Goal: Entertainment & Leisure: Consume media (video, audio)

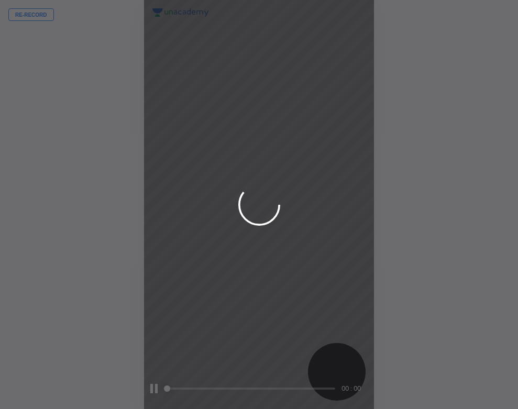
scroll to position [409, 351]
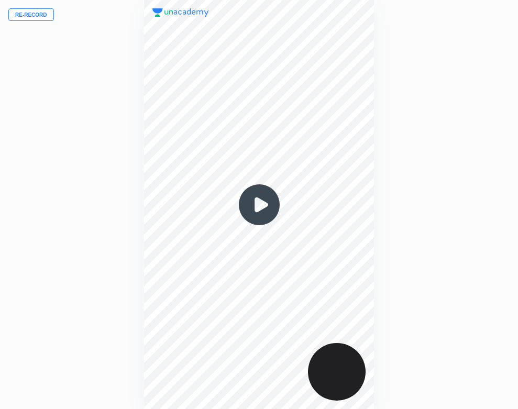
click at [260, 202] on img at bounding box center [259, 205] width 50 height 50
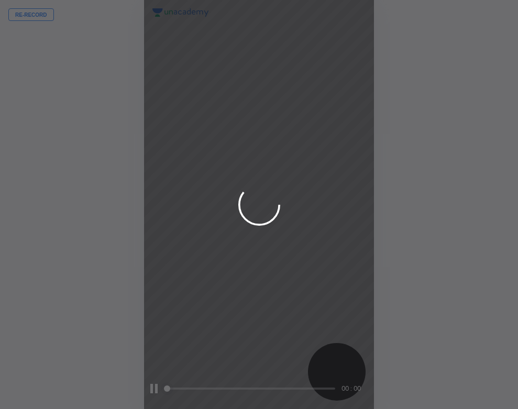
scroll to position [409, 351]
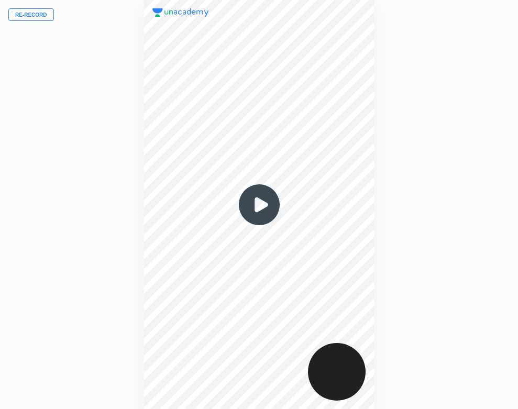
click at [260, 202] on img at bounding box center [259, 205] width 50 height 50
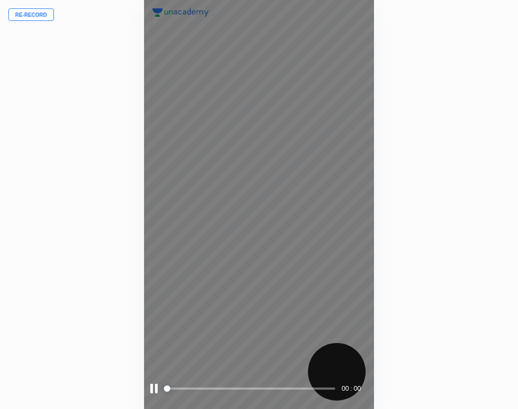
click at [259, 239] on div "00 : 00" at bounding box center [259, 204] width 231 height 409
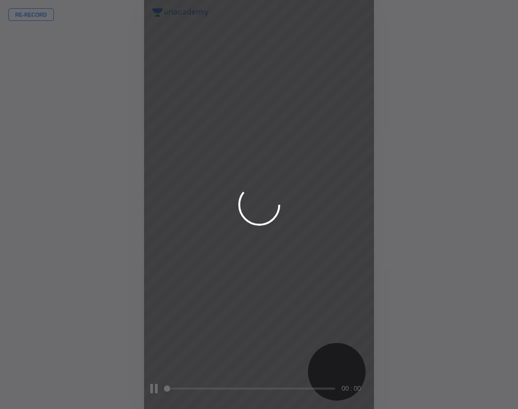
scroll to position [409, 351]
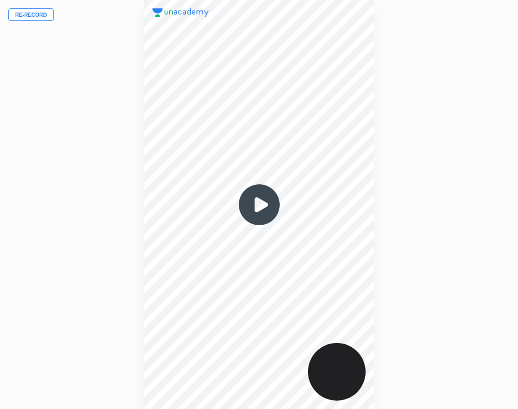
click at [254, 211] on img at bounding box center [259, 205] width 50 height 50
